Goal: Check status: Check status

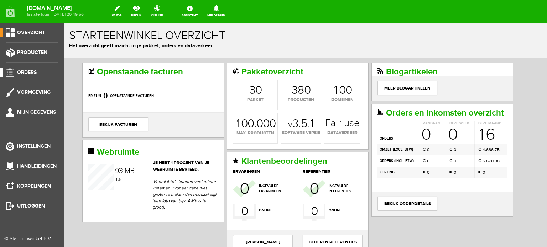
click at [28, 70] on span "Orders" at bounding box center [27, 72] width 20 height 6
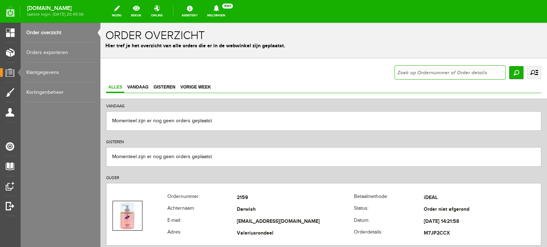
click at [400, 71] on input "text" at bounding box center [449, 73] width 111 height 14
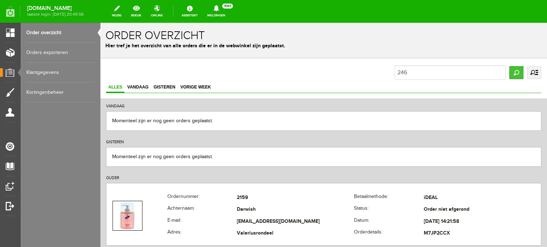
click at [509, 71] on input "Zoeken" at bounding box center [516, 72] width 14 height 13
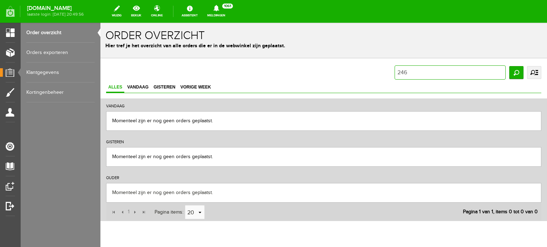
click at [405, 72] on input "246" at bounding box center [449, 73] width 111 height 14
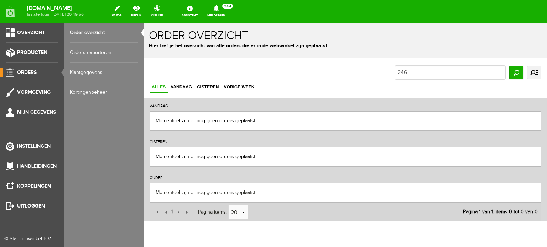
click at [27, 70] on span "Orders" at bounding box center [27, 72] width 20 height 6
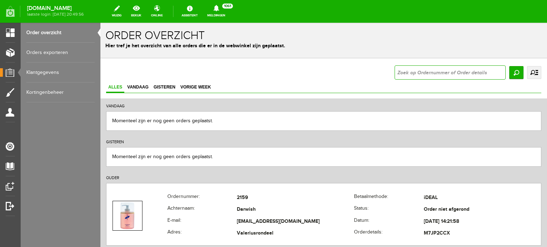
click at [397, 72] on input "text" at bounding box center [449, 73] width 111 height 14
type input "2146"
